Goal: Transaction & Acquisition: Book appointment/travel/reservation

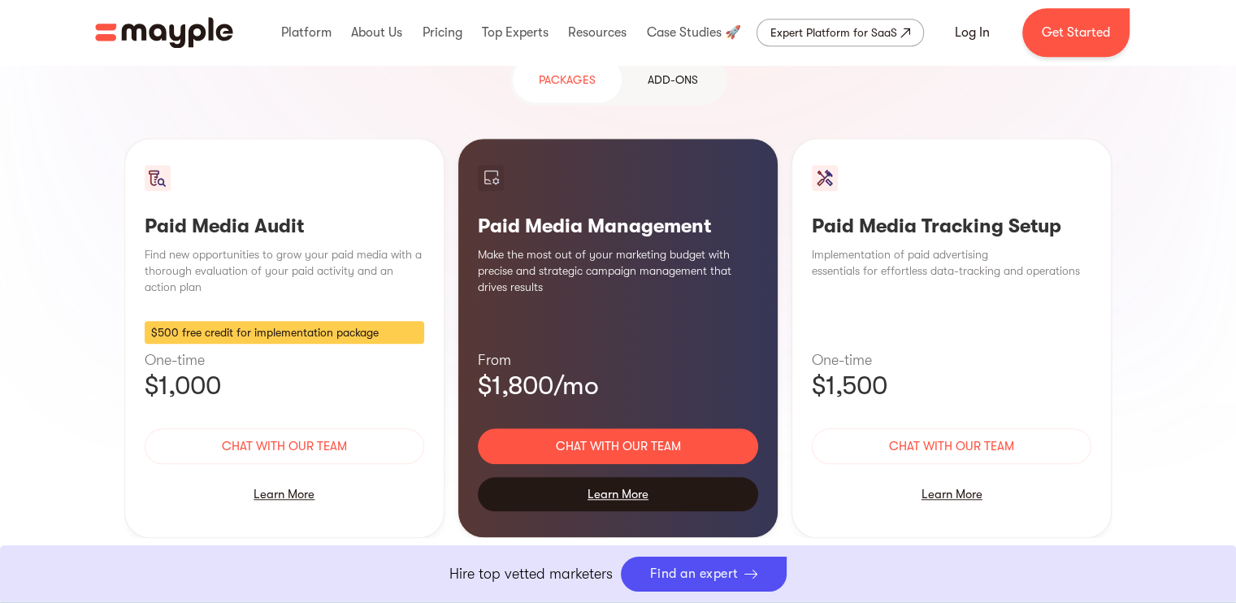
scroll to position [1544, 0]
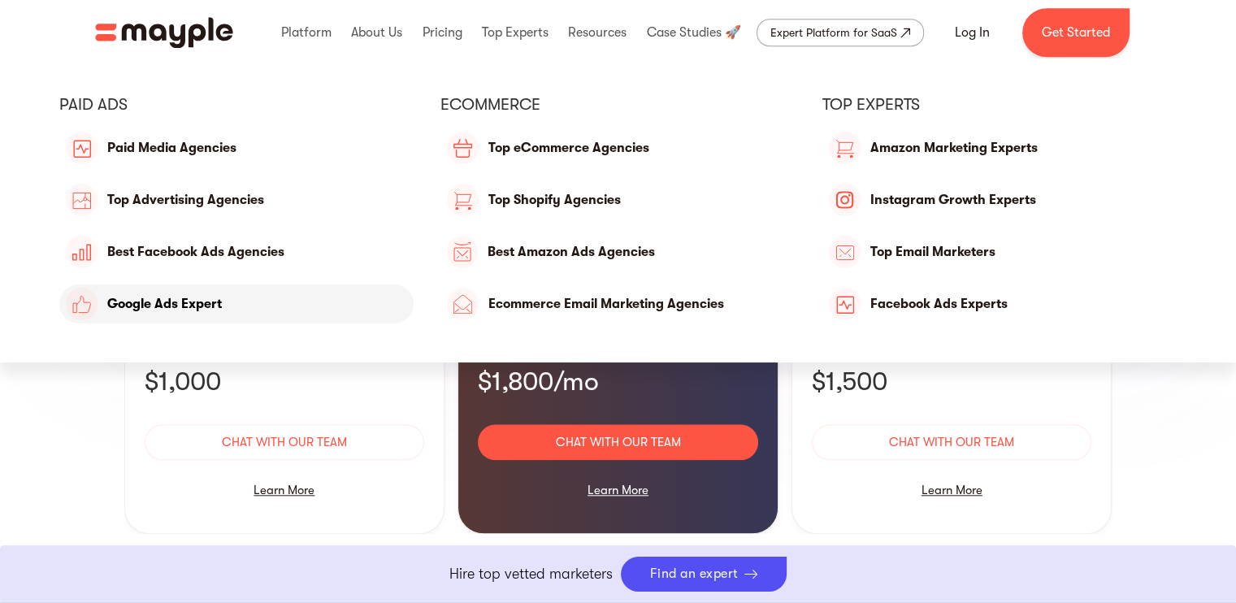
click at [259, 296] on link "Google Ads Expert" at bounding box center [236, 303] width 355 height 39
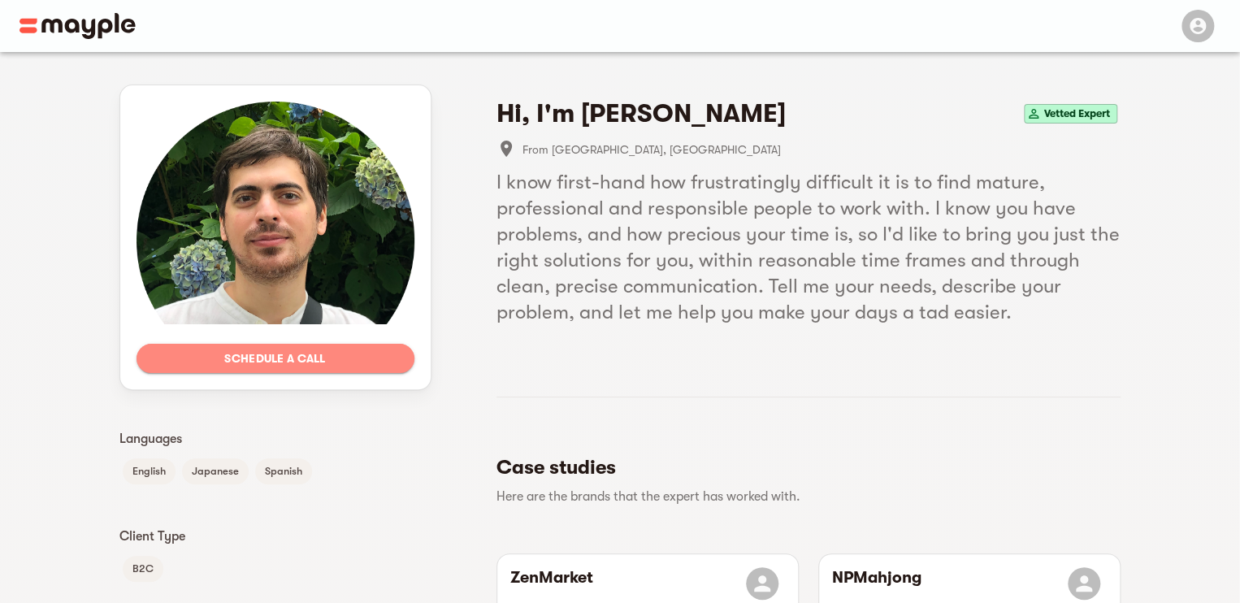
click at [357, 358] on span "Schedule a call" at bounding box center [276, 359] width 252 height 20
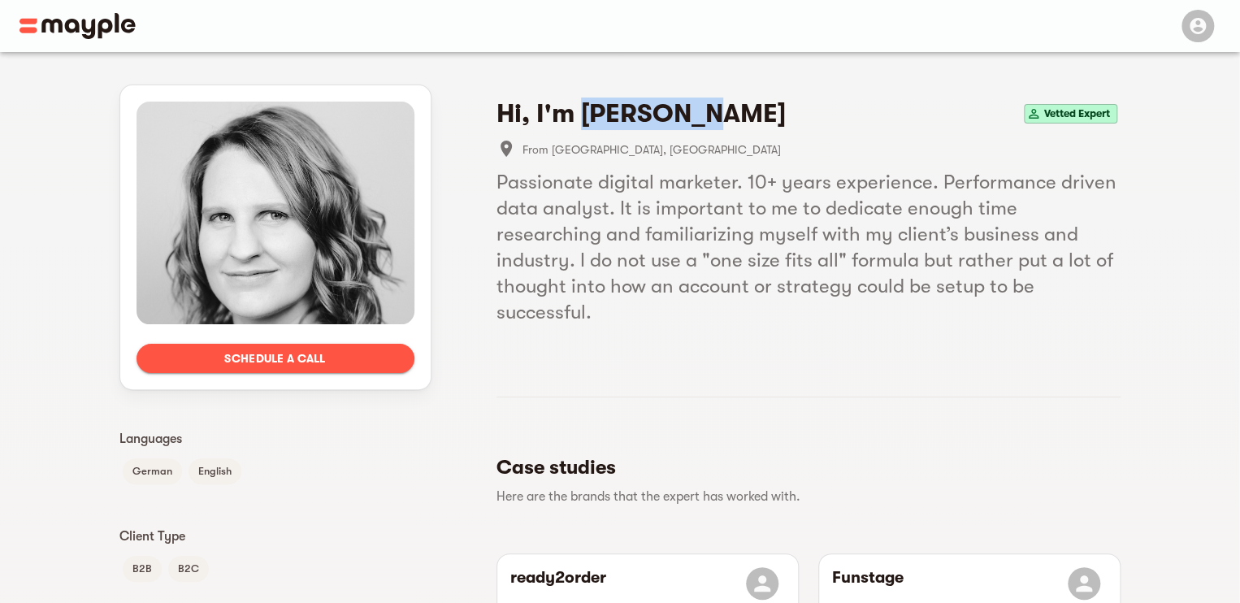
drag, startPoint x: 705, startPoint y: 113, endPoint x: 586, endPoint y: 106, distance: 118.8
click at [586, 106] on h4 "Hi, I'm Barbara H." at bounding box center [641, 114] width 289 height 33
